Goal: Task Accomplishment & Management: Use online tool/utility

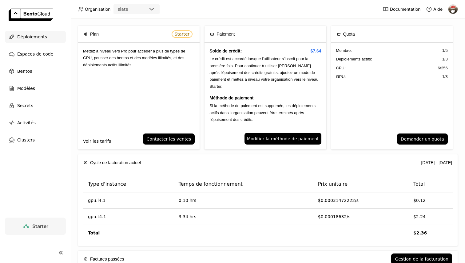
click at [38, 42] on div "Déploiements" at bounding box center [35, 37] width 61 height 12
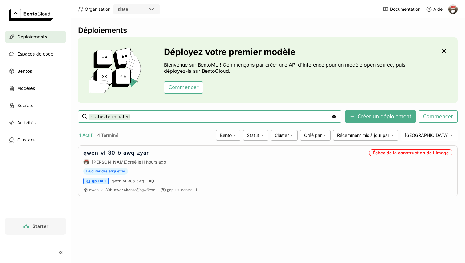
click at [264, 55] on h3 "Déployez votre premier modèle" at bounding box center [285, 52] width 243 height 10
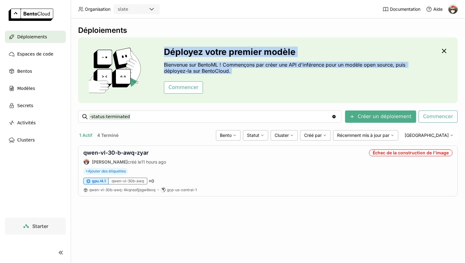
drag, startPoint x: 165, startPoint y: 52, endPoint x: 256, endPoint y: 76, distance: 94.0
click at [256, 76] on div "Déployez votre premier modèle Bienvenue sur BentoML ! Commençons par créer une …" at bounding box center [285, 70] width 243 height 47
drag, startPoint x: 242, startPoint y: 75, endPoint x: 168, endPoint y: 46, distance: 79.2
click at [168, 46] on div "Déployez votre premier modèle Bienvenue sur BentoML ! Commençons par créer une …" at bounding box center [267, 71] width 379 height 66
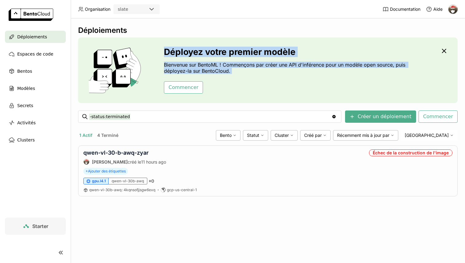
click at [168, 46] on div "Déployez votre premier modèle Bienvenue sur BentoML ! Commençons par créer une …" at bounding box center [267, 71] width 379 height 66
drag, startPoint x: 165, startPoint y: 48, endPoint x: 269, endPoint y: 71, distance: 106.4
click at [269, 71] on div "Déployez votre premier modèle Bienvenue sur BentoML ! Commençons par créer une …" at bounding box center [285, 70] width 243 height 47
click at [269, 71] on p "Bienvenue sur BentoML ! Commençons par créer une API d'inférence pour un modèle…" at bounding box center [285, 68] width 243 height 12
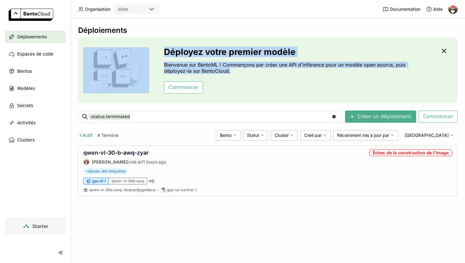
drag, startPoint x: 259, startPoint y: 71, endPoint x: 158, endPoint y: 48, distance: 103.7
click at [157, 48] on div "Déployez votre premier modèle Bienvenue sur BentoML ! Commençons par créer une …" at bounding box center [267, 71] width 379 height 66
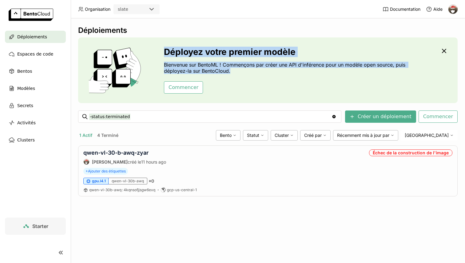
click at [158, 48] on div "Déployez votre premier modèle Bienvenue sur BentoML ! Commençons par créer une …" at bounding box center [267, 71] width 379 height 66
drag, startPoint x: 167, startPoint y: 48, endPoint x: 256, endPoint y: 78, distance: 93.9
click at [256, 78] on div "Déployez votre premier modèle Bienvenue sur BentoML ! Commençons par créer une …" at bounding box center [285, 70] width 243 height 47
drag, startPoint x: 231, startPoint y: 71, endPoint x: 165, endPoint y: 48, distance: 69.5
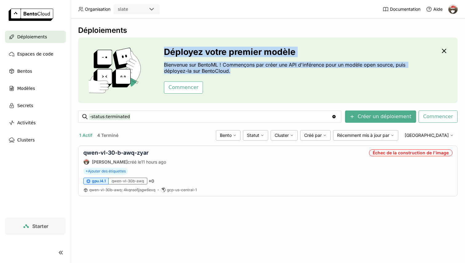
click at [165, 48] on div "Déployez votre premier modèle Bienvenue sur BentoML ! Commençons par créer une …" at bounding box center [285, 70] width 243 height 47
click at [165, 48] on h3 "Déployez votre premier modèle" at bounding box center [285, 52] width 243 height 10
drag, startPoint x: 165, startPoint y: 53, endPoint x: 259, endPoint y: 72, distance: 96.1
click at [259, 72] on div "Déployez votre premier modèle Bienvenue sur BentoML ! Commençons par créer une …" at bounding box center [285, 70] width 243 height 47
click at [259, 72] on p "Bienvenue sur BentoML ! Commençons par créer une API d'inférence pour un modèle…" at bounding box center [285, 68] width 243 height 12
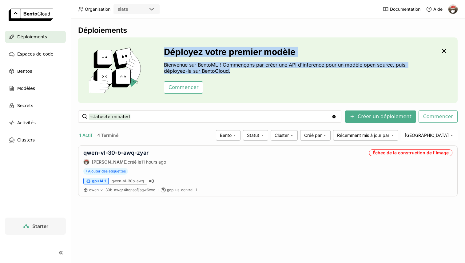
drag, startPoint x: 246, startPoint y: 72, endPoint x: 164, endPoint y: 51, distance: 85.2
click at [164, 51] on div "Déployez votre premier modèle Bienvenue sur BentoML ! Commençons par créer une …" at bounding box center [285, 70] width 243 height 47
click at [164, 51] on h3 "Déployez votre premier modèle" at bounding box center [285, 52] width 243 height 10
drag, startPoint x: 164, startPoint y: 51, endPoint x: 240, endPoint y: 70, distance: 78.6
click at [240, 70] on div "Déployez votre premier modèle Bienvenue sur BentoML ! Commençons par créer une …" at bounding box center [285, 70] width 243 height 47
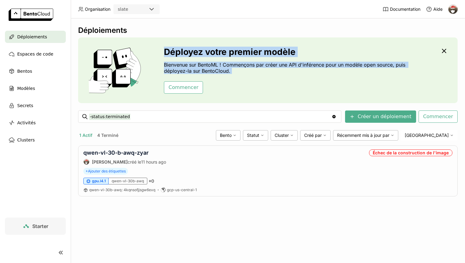
click at [240, 70] on p "Bienvenue sur BentoML ! Commençons par créer une API d'inférence pour un modèle…" at bounding box center [285, 68] width 243 height 12
drag, startPoint x: 236, startPoint y: 70, endPoint x: 164, endPoint y: 53, distance: 73.7
click at [164, 53] on div "Déployez votre premier modèle Bienvenue sur BentoML ! Commençons par créer une …" at bounding box center [285, 70] width 243 height 47
click at [164, 53] on h3 "Déployez votre premier modèle" at bounding box center [285, 52] width 243 height 10
drag, startPoint x: 164, startPoint y: 49, endPoint x: 244, endPoint y: 75, distance: 83.9
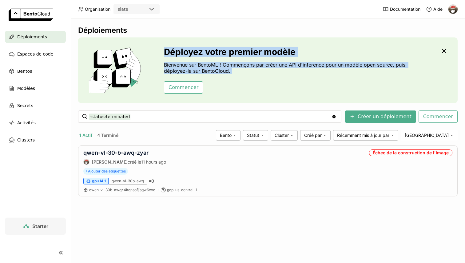
click at [244, 75] on div "Déployez votre premier modèle Bienvenue sur BentoML ! Commençons par créer une …" at bounding box center [285, 70] width 243 height 47
drag, startPoint x: 237, startPoint y: 75, endPoint x: 164, endPoint y: 55, distance: 75.1
click at [164, 55] on div "Déployez votre premier modèle Bienvenue sur BentoML ! Commençons par créer une …" at bounding box center [285, 70] width 243 height 47
